Goal: Submit feedback/report problem

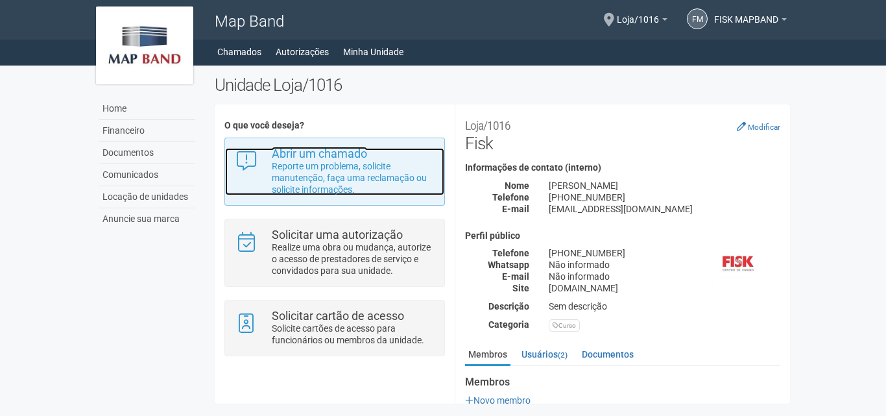
click at [313, 171] on p "Reporte um problema, solicite manutenção, faça uma reclamação ou solicite infor…" at bounding box center [353, 177] width 163 height 35
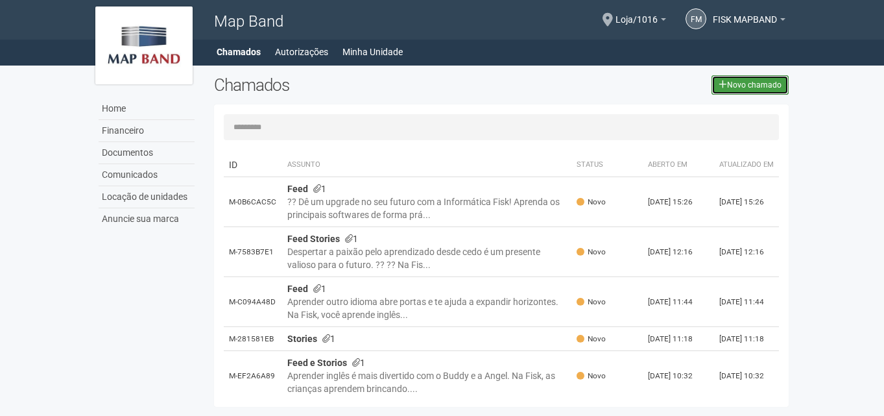
click at [734, 82] on link "Novo chamado" at bounding box center [750, 84] width 77 height 19
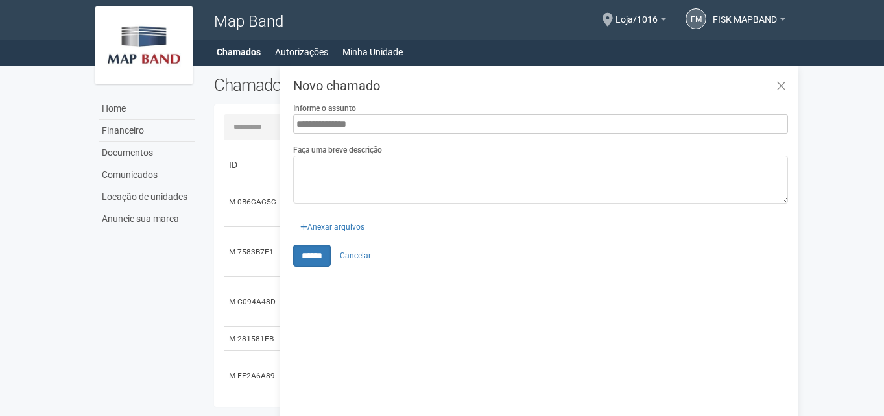
type input "**********"
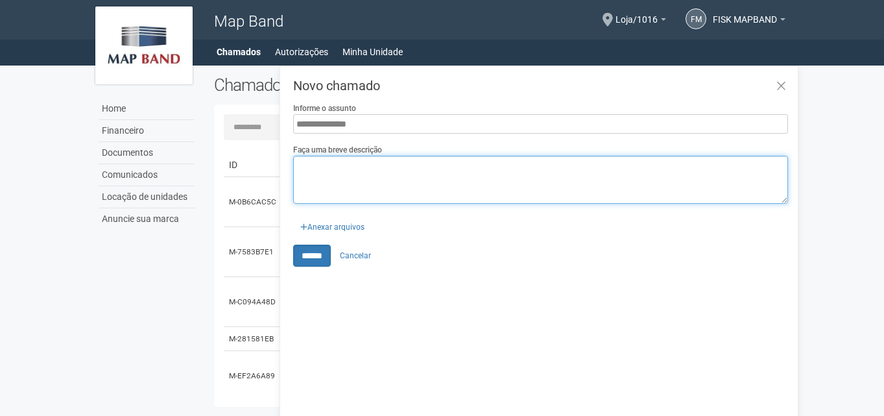
click at [338, 170] on textarea "Faça uma breve descrição" at bounding box center [540, 180] width 495 height 48
click at [308, 183] on textarea "Faça uma breve descrição" at bounding box center [540, 180] width 495 height 48
click at [323, 173] on textarea "Faça uma breve descrição" at bounding box center [540, 180] width 495 height 48
